Goal: Transaction & Acquisition: Purchase product/service

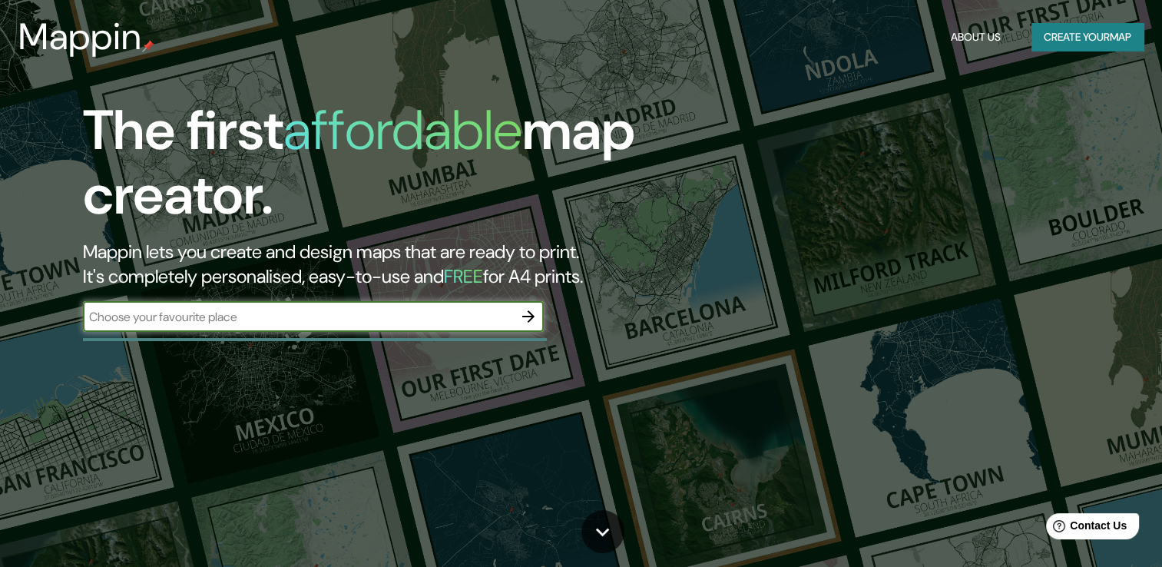
click at [258, 324] on input "text" at bounding box center [298, 317] width 430 height 18
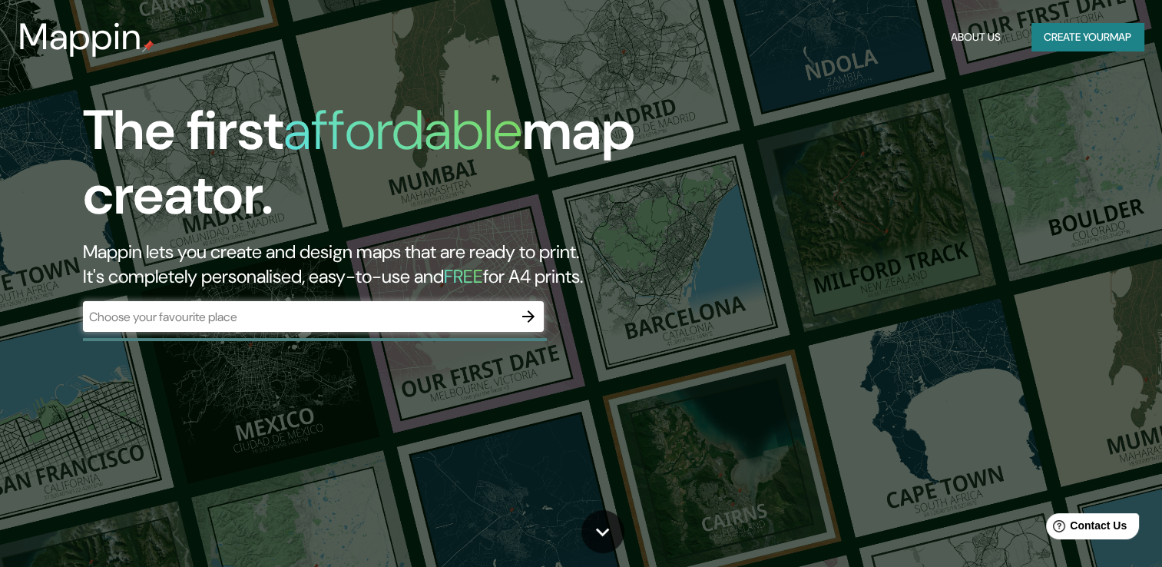
click at [389, 374] on div "The first affordable map creator. Mappin lets you create and design maps that a…" at bounding box center [581, 283] width 1162 height 567
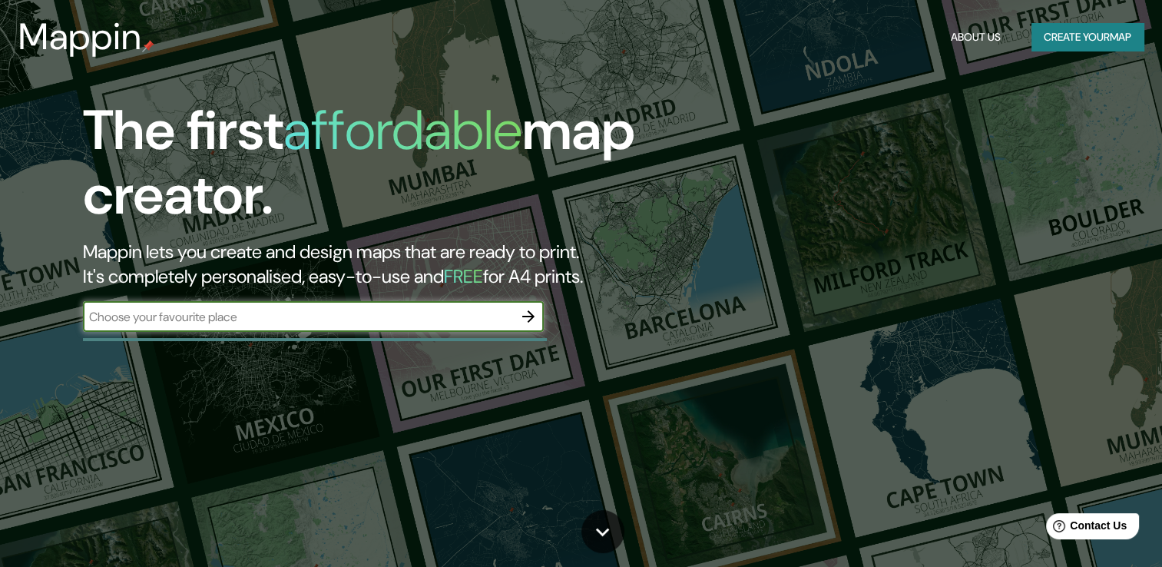
click at [317, 322] on input "text" at bounding box center [298, 317] width 430 height 18
type input "Oaxaca"
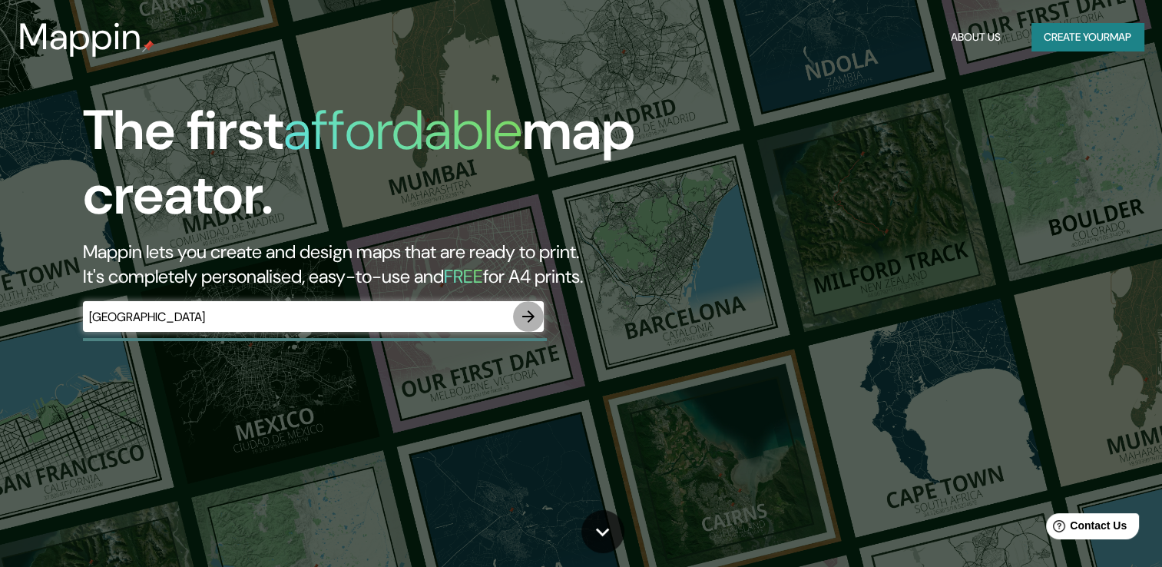
click at [524, 316] on icon "button" at bounding box center [528, 316] width 12 height 12
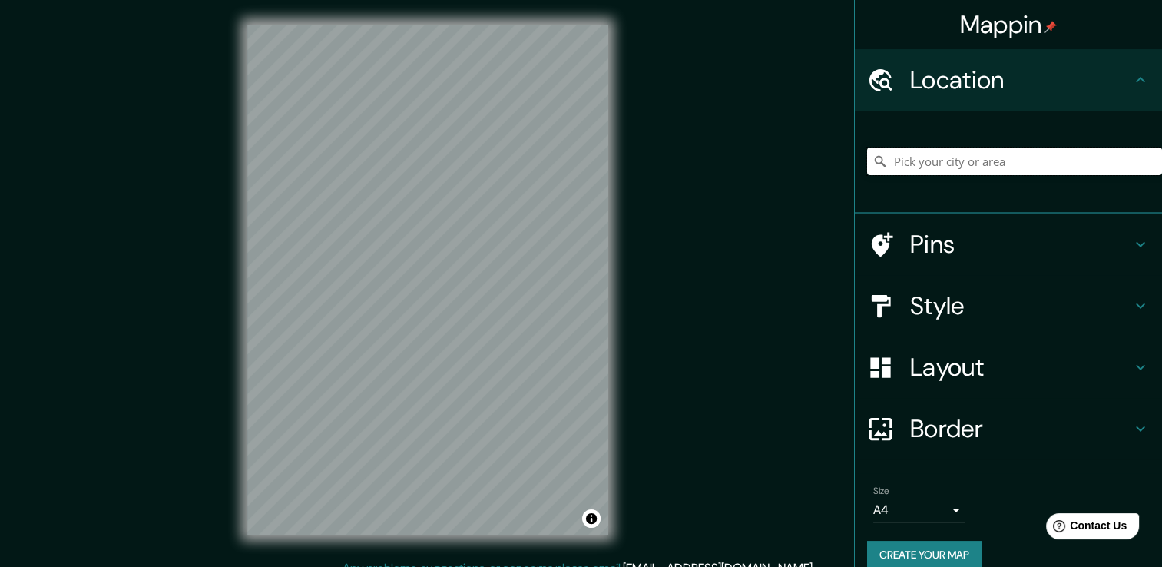
click at [911, 164] on input "Pick your city or area" at bounding box center [1014, 161] width 295 height 28
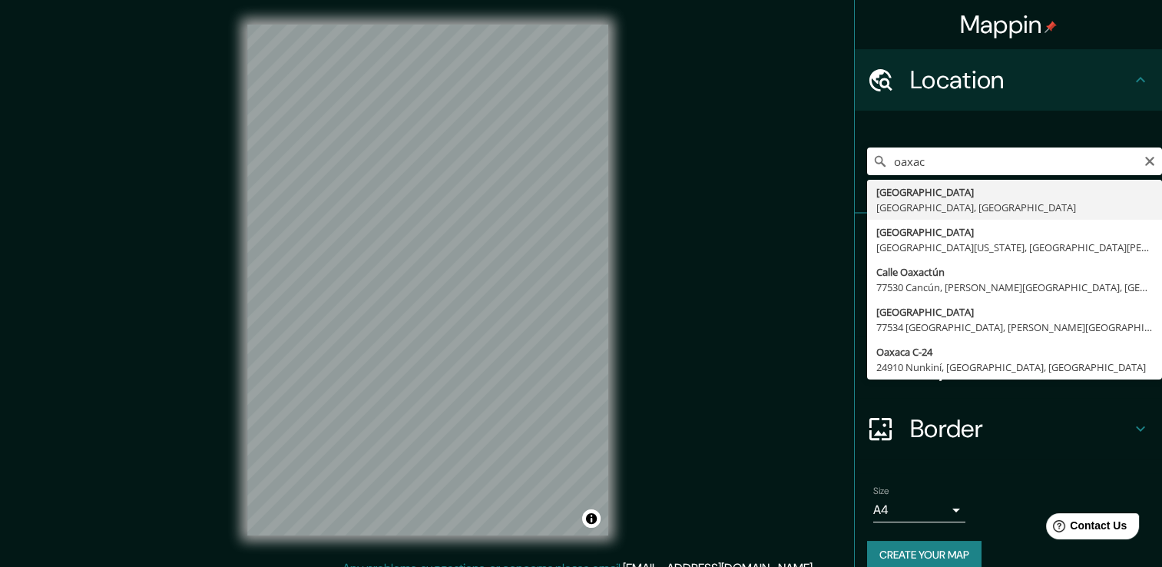
type input "Oaxaca, Estado de Oaxaca, México"
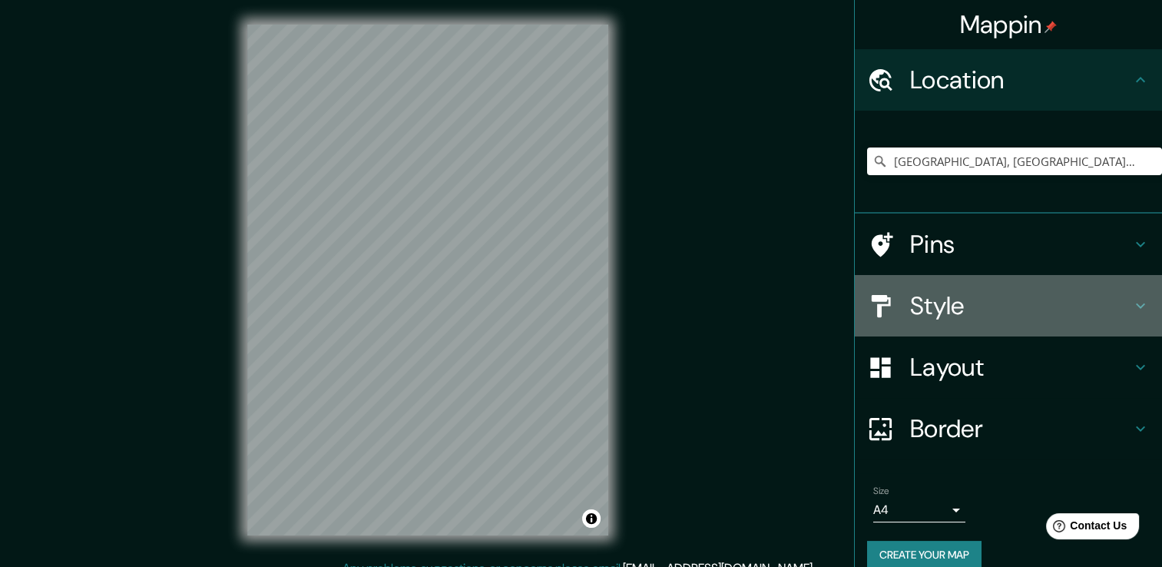
click at [1109, 293] on h4 "Style" at bounding box center [1020, 305] width 221 height 31
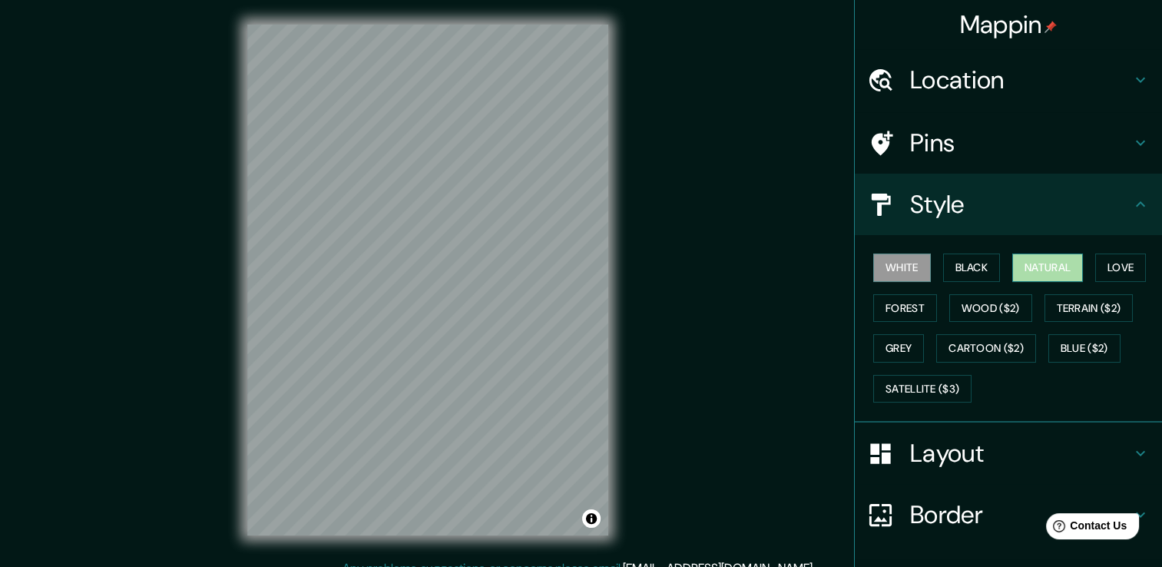
click at [1044, 257] on button "Natural" at bounding box center [1047, 267] width 71 height 28
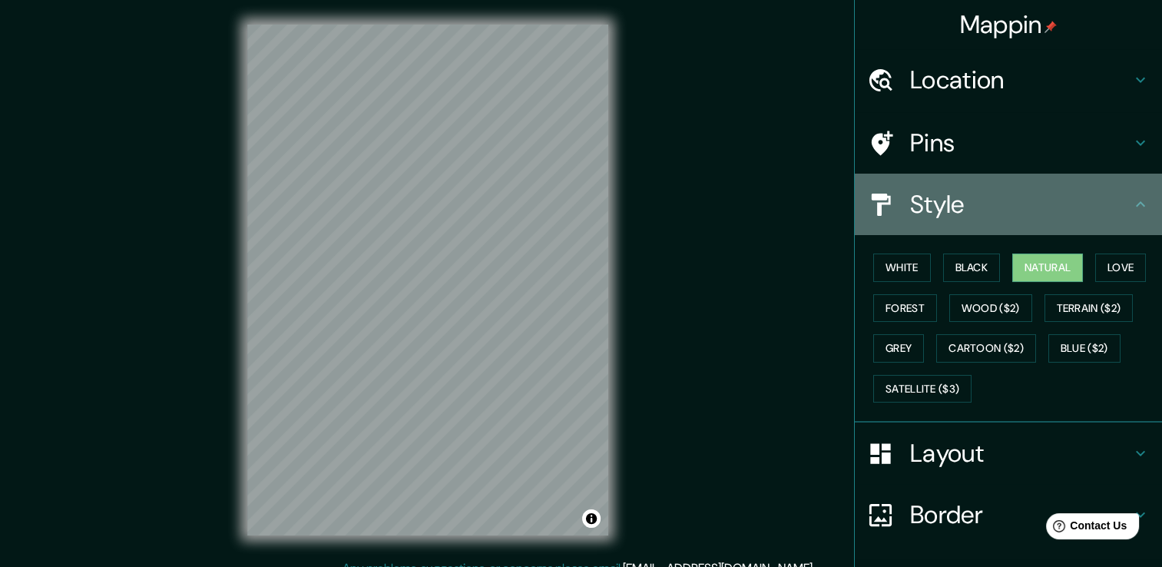
click at [1131, 209] on icon at bounding box center [1140, 204] width 18 height 18
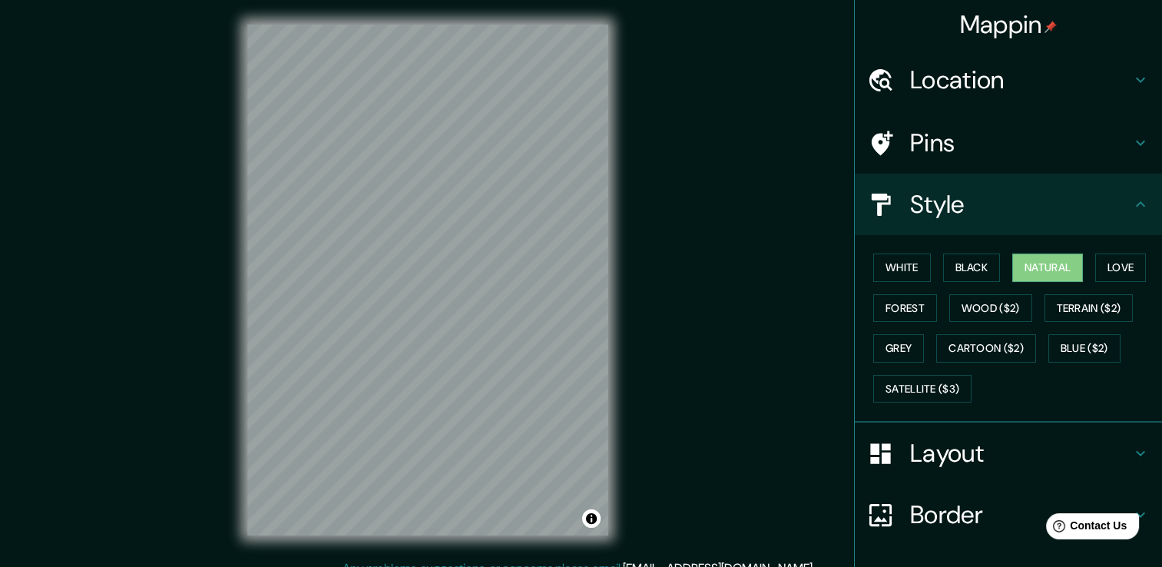
click at [704, 321] on div "Mappin Location Oaxaca, Estado de Oaxaca, México Pins Style White Black Natural…" at bounding box center [581, 291] width 1162 height 583
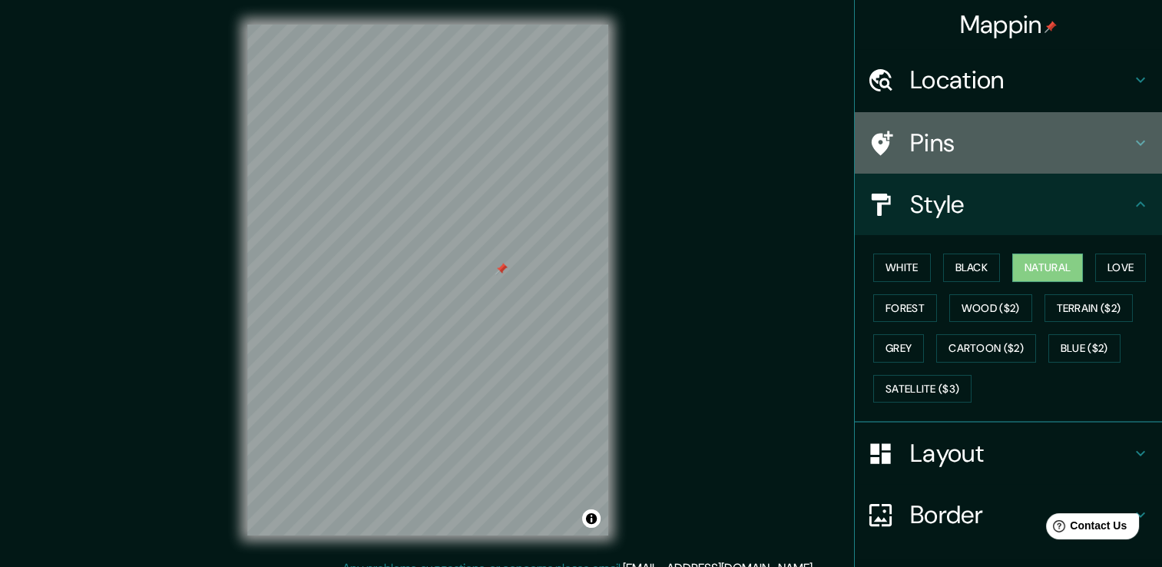
click at [1131, 131] on div "Pins" at bounding box center [1008, 142] width 307 height 61
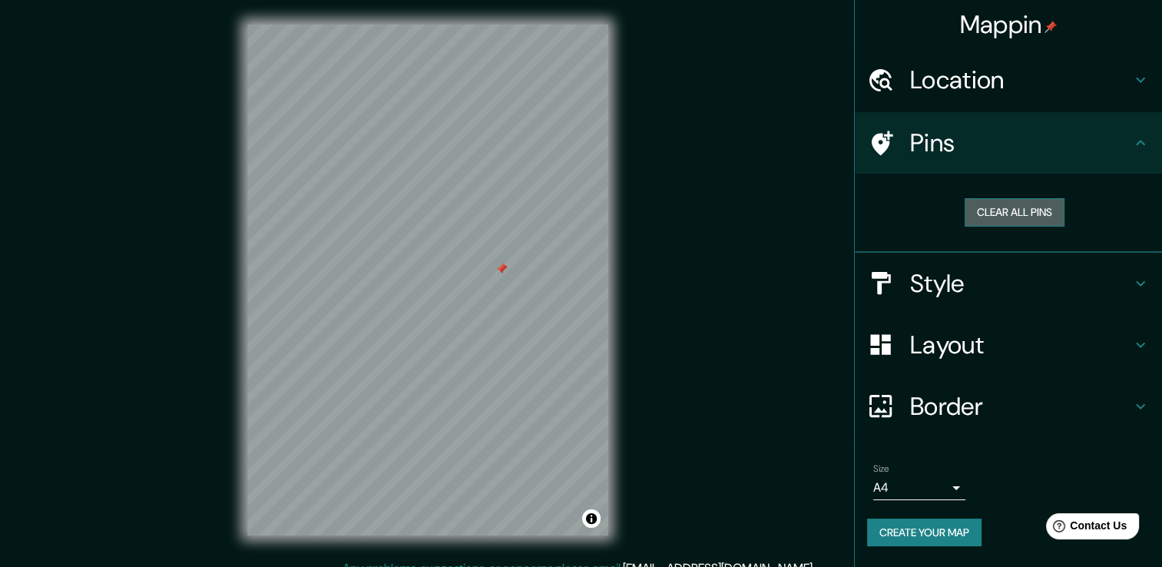
click at [1007, 220] on button "Clear all pins" at bounding box center [1014, 212] width 100 height 28
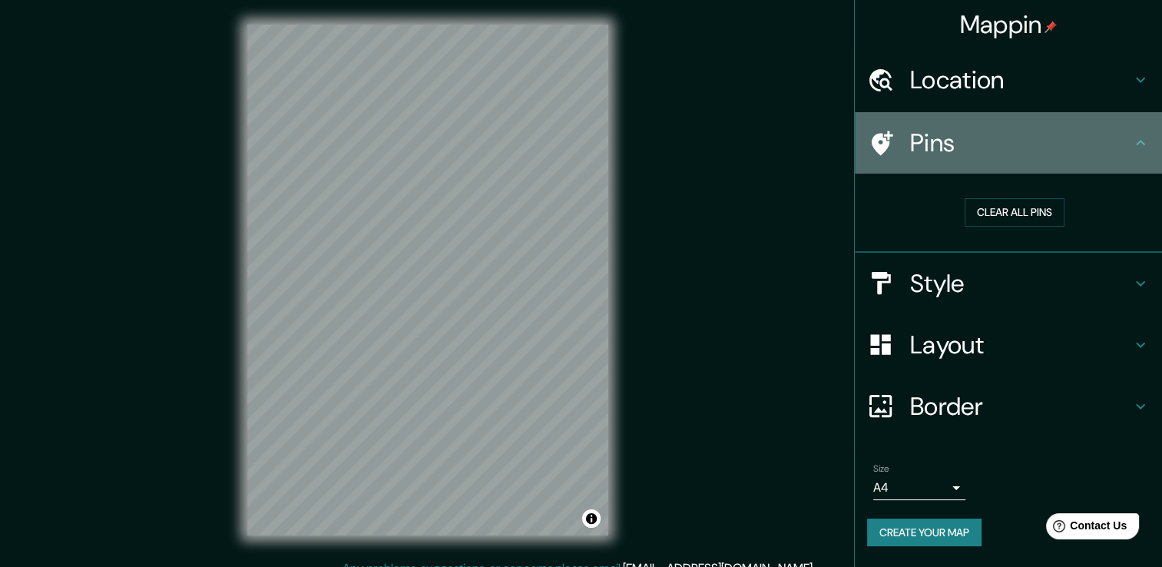
click at [1119, 132] on h4 "Pins" at bounding box center [1020, 142] width 221 height 31
click at [1138, 156] on div "Pins" at bounding box center [1008, 142] width 307 height 61
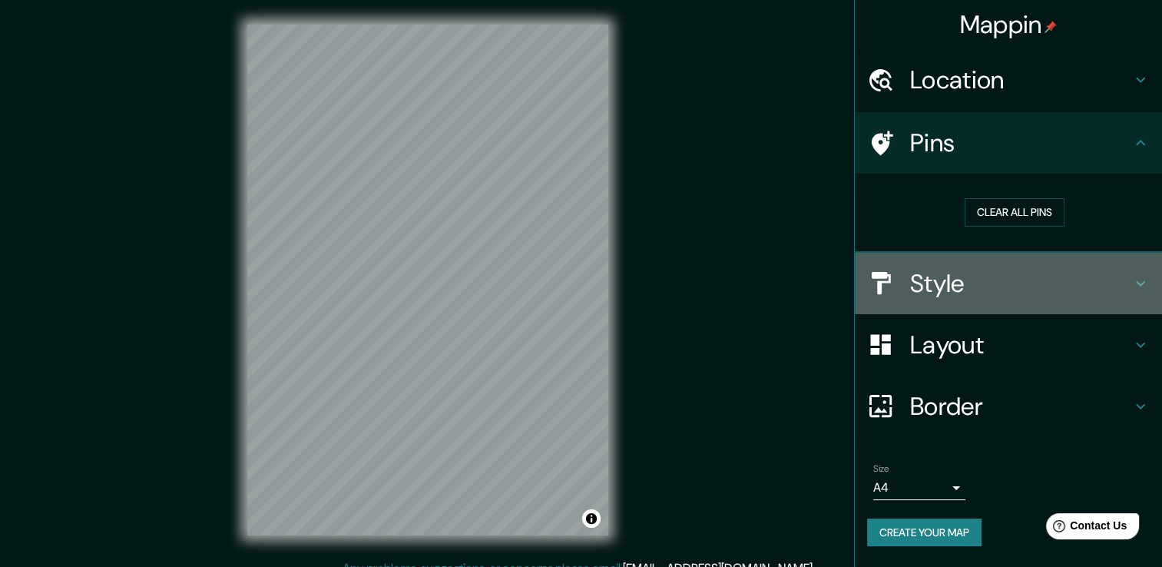
click at [1001, 273] on h4 "Style" at bounding box center [1020, 283] width 221 height 31
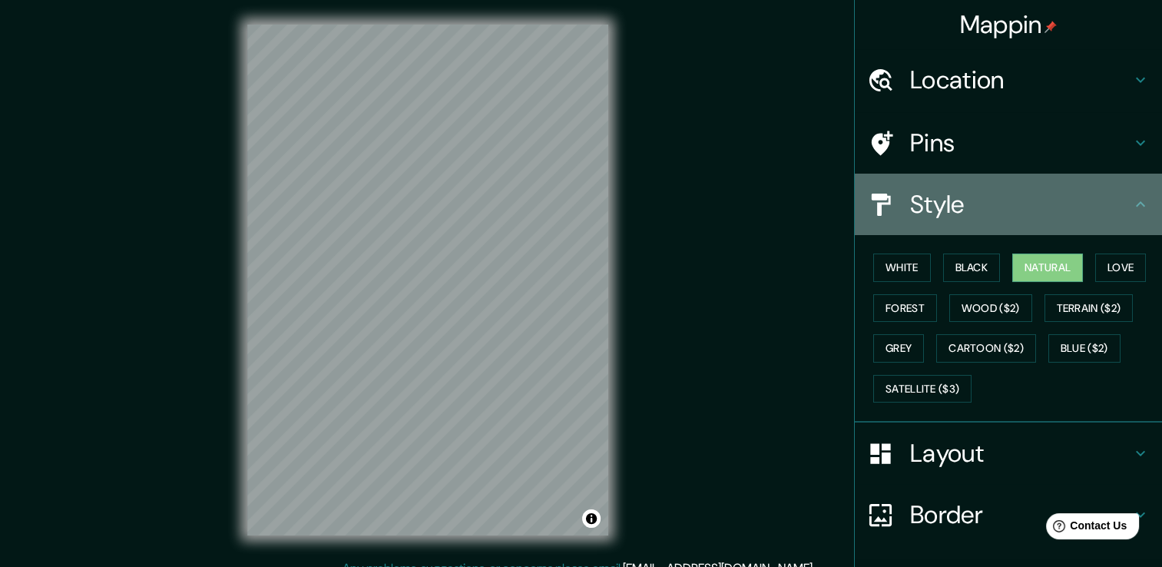
click at [1141, 180] on div "Style" at bounding box center [1008, 204] width 307 height 61
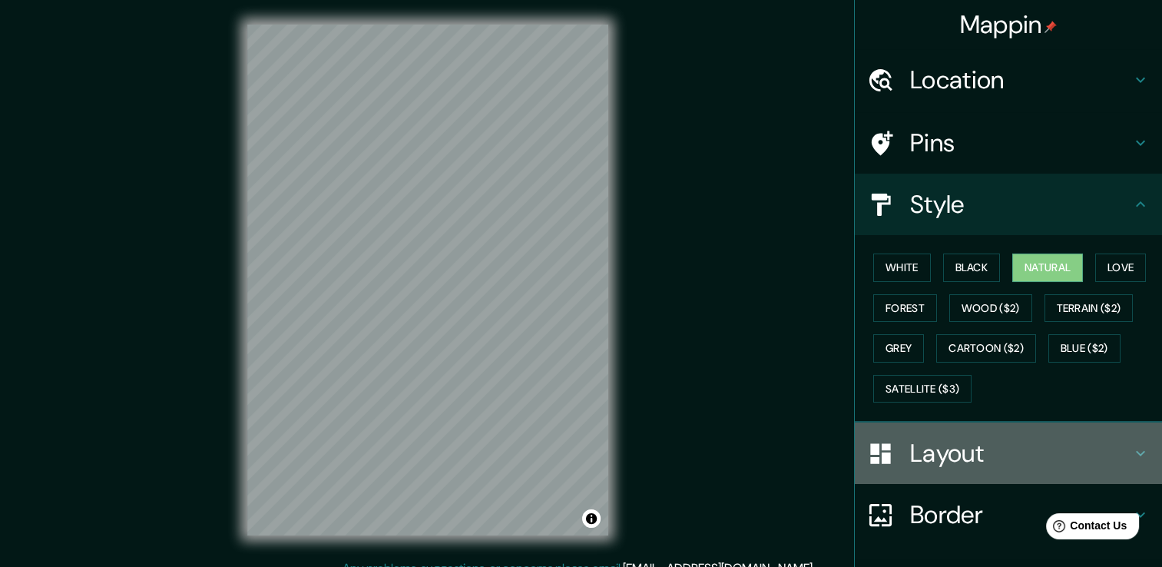
click at [995, 464] on h4 "Layout" at bounding box center [1020, 453] width 221 height 31
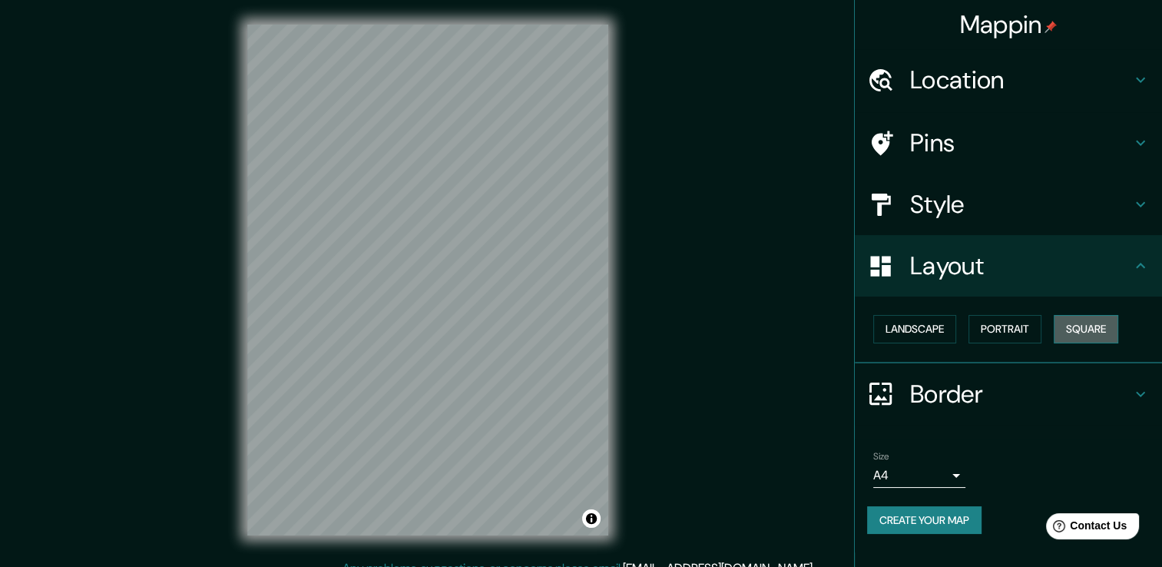
click at [1075, 329] on button "Square" at bounding box center [1085, 329] width 64 height 28
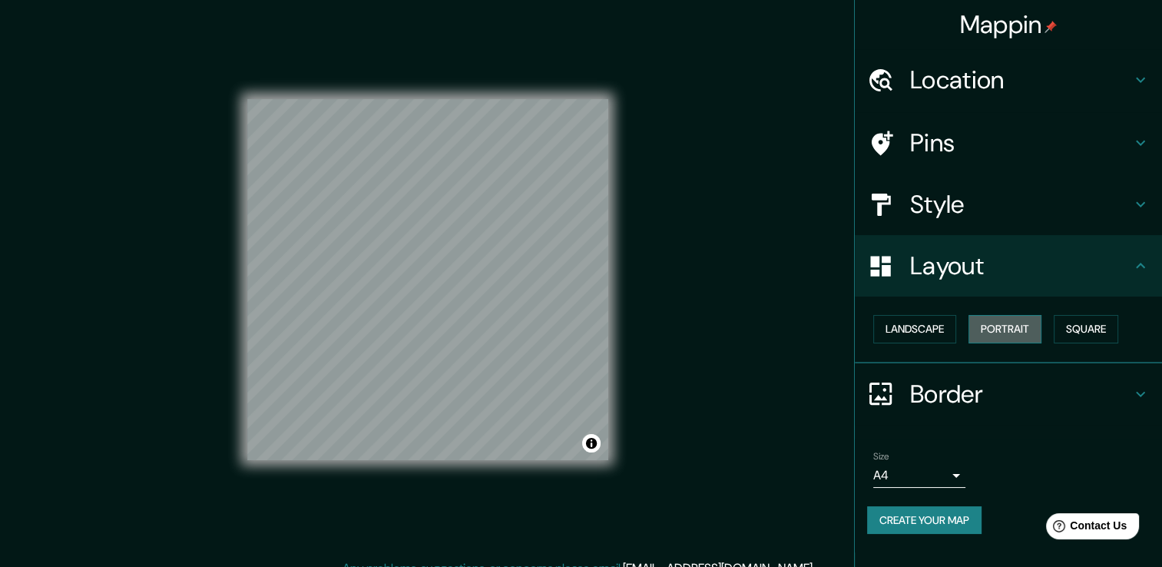
click at [987, 321] on button "Portrait" at bounding box center [1004, 329] width 73 height 28
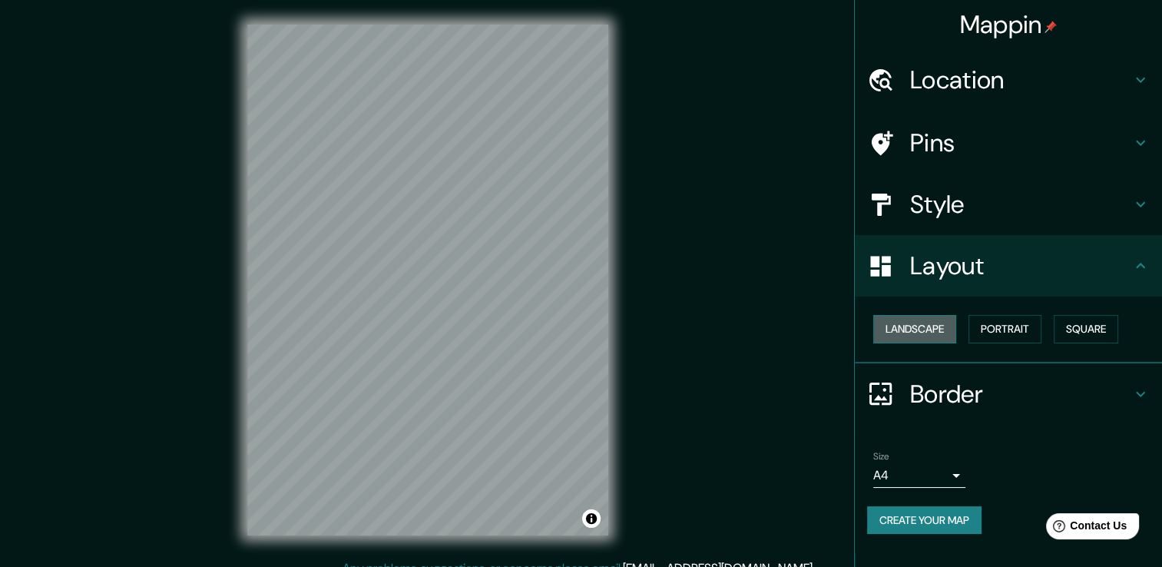
click at [904, 333] on button "Landscape" at bounding box center [914, 329] width 83 height 28
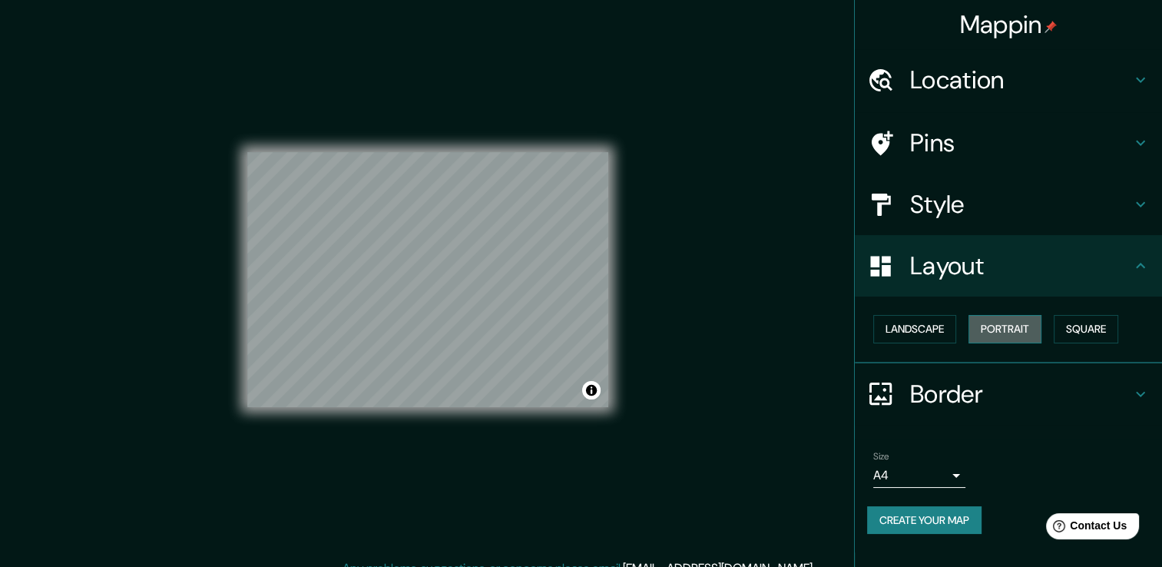
click at [994, 336] on button "Portrait" at bounding box center [1004, 329] width 73 height 28
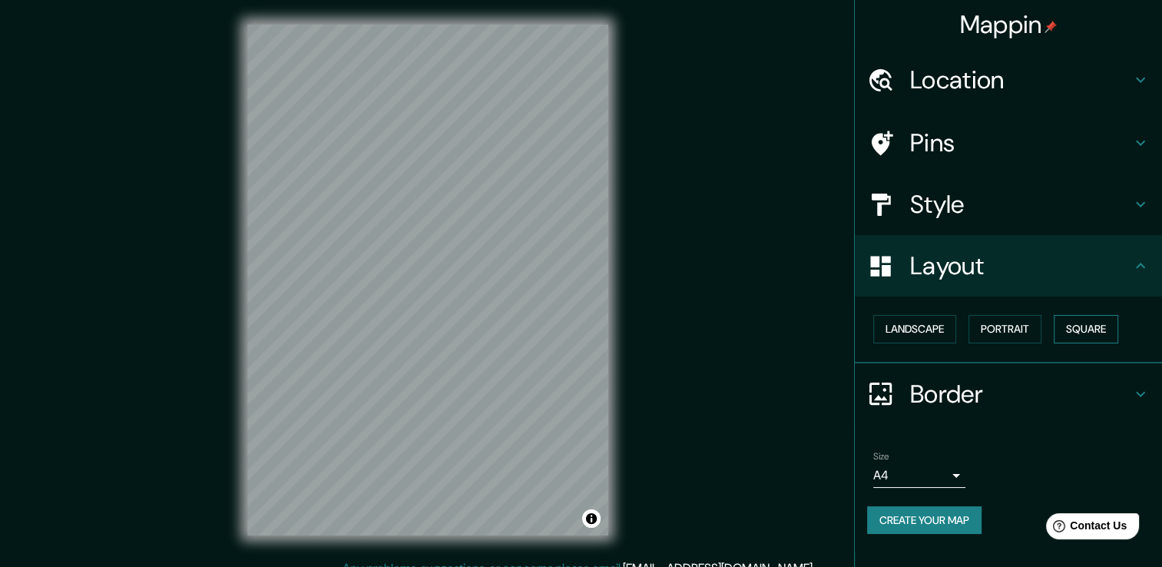
click at [1090, 322] on button "Square" at bounding box center [1085, 329] width 64 height 28
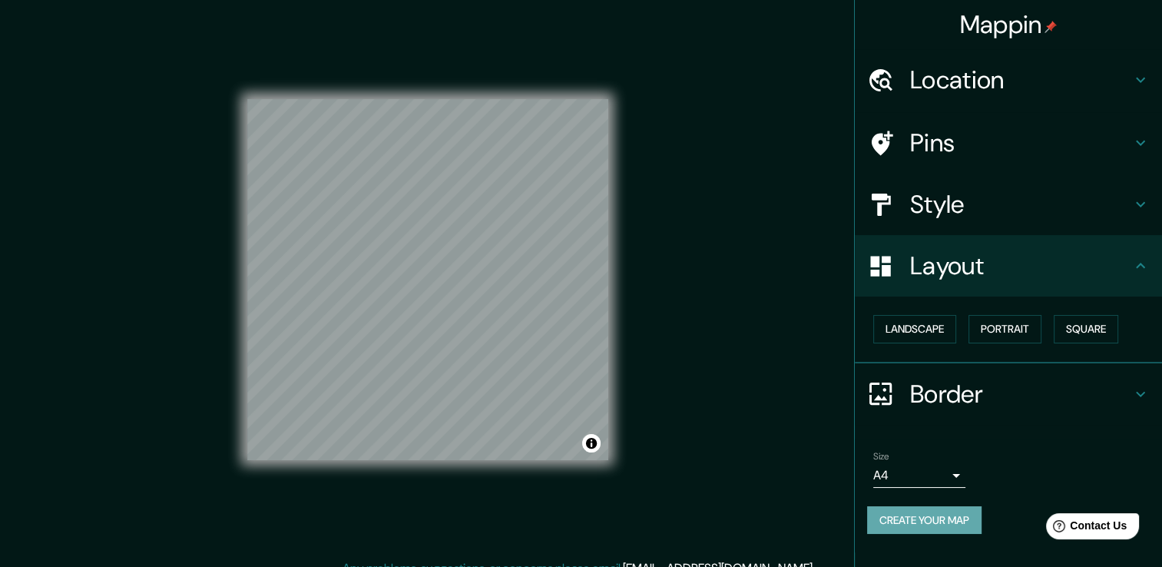
click at [901, 511] on button "Create your map" at bounding box center [924, 520] width 114 height 28
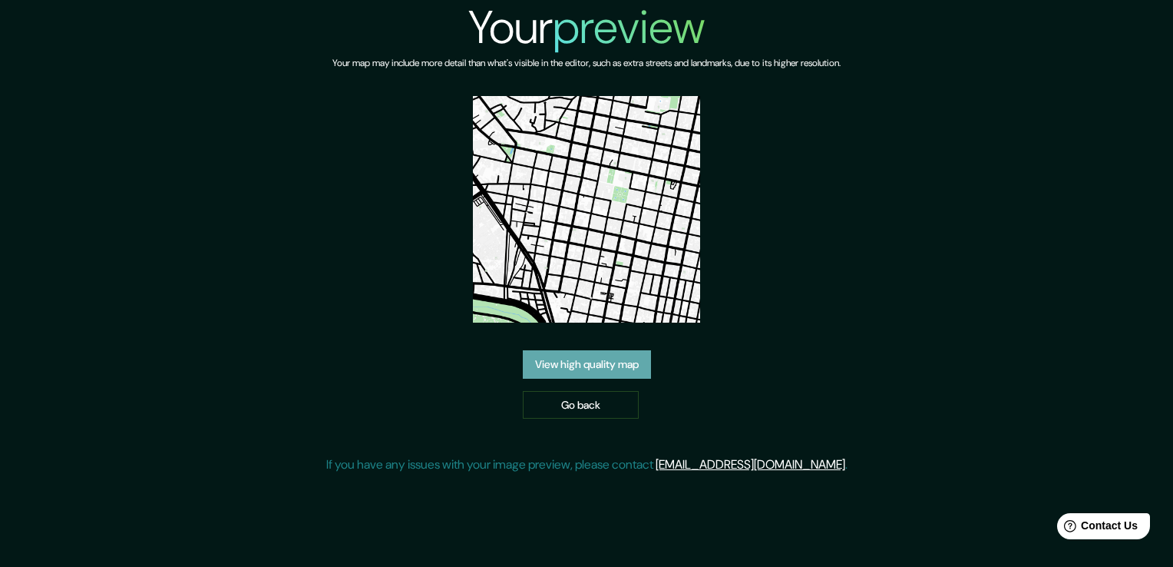
click at [540, 372] on link "View high quality map" at bounding box center [587, 364] width 128 height 28
